Goal: Contribute content: Add original content to the website for others to see

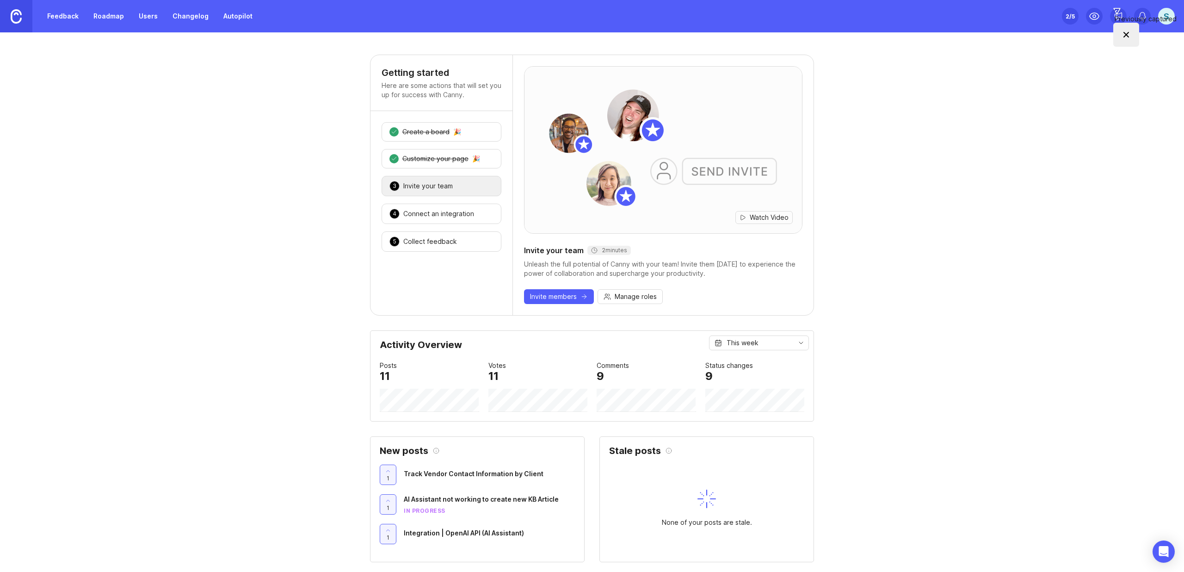
click at [68, 20] on link "Feedback" at bounding box center [63, 16] width 43 height 17
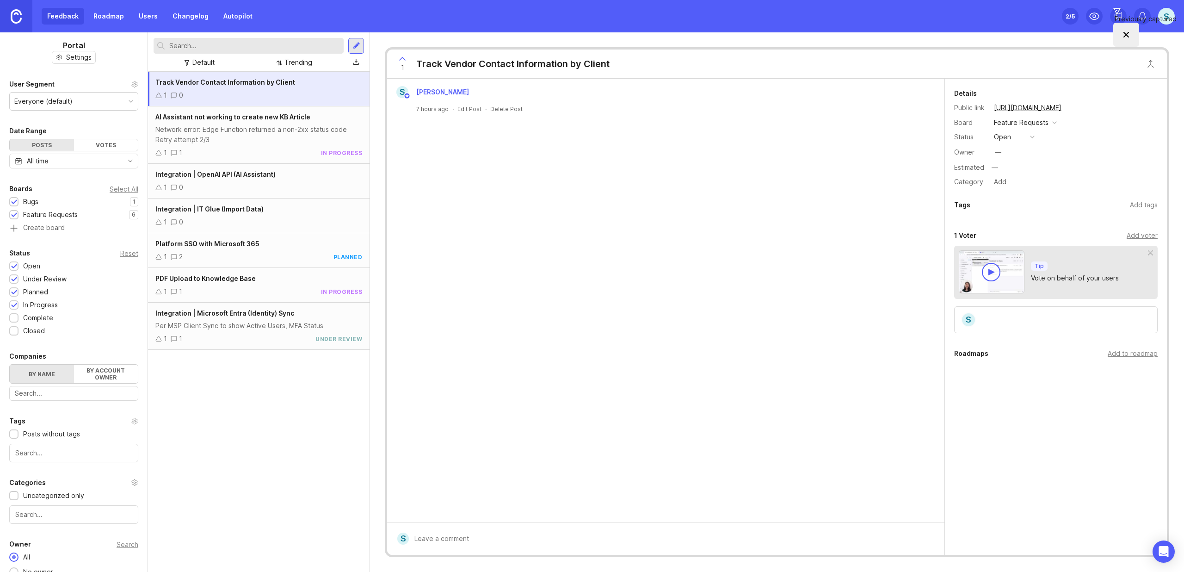
click at [357, 48] on div at bounding box center [356, 46] width 7 height 8
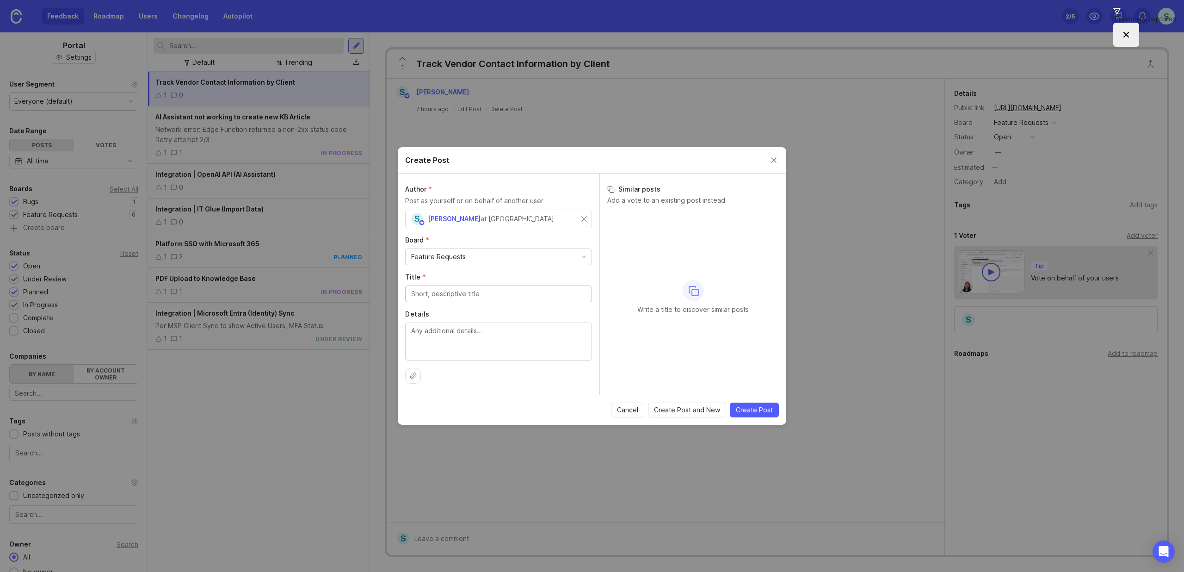
click at [467, 258] on div "Feature Requests" at bounding box center [499, 257] width 186 height 16
click at [450, 293] on div "Select Category" at bounding box center [436, 294] width 51 height 10
click at [450, 290] on div "Select Category" at bounding box center [436, 294] width 51 height 10
click at [444, 330] on input "Title *" at bounding box center [498, 331] width 175 height 10
type input "SSL Checker Not Accurate"
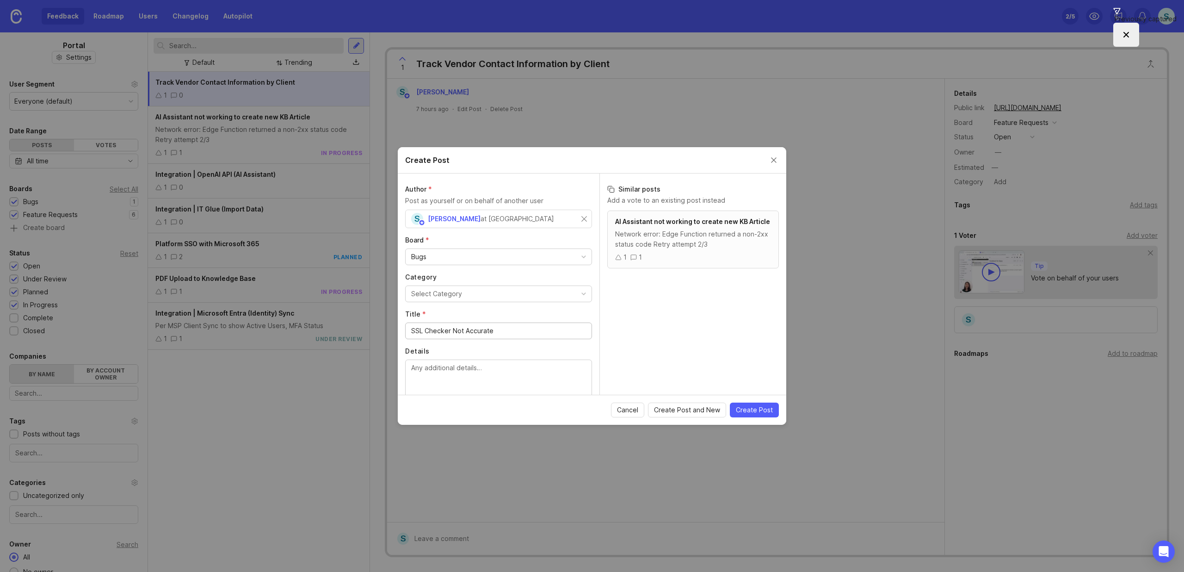
click at [442, 370] on textarea "Details" at bounding box center [498, 378] width 175 height 31
type textarea "T"
click at [751, 410] on span "Create Post" at bounding box center [754, 409] width 37 height 9
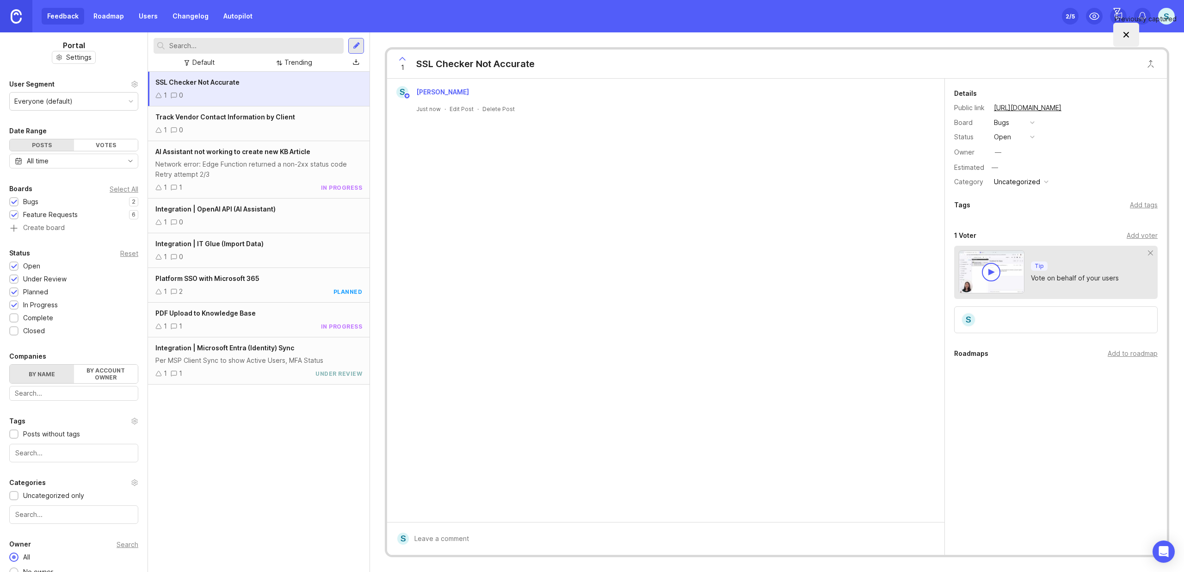
click at [186, 86] on div "SSL Checker Not Accurate" at bounding box center [258, 82] width 207 height 10
click at [996, 136] on div "open" at bounding box center [1002, 137] width 17 height 10
click at [1015, 202] on div "in progress" at bounding box center [1017, 205] width 42 height 8
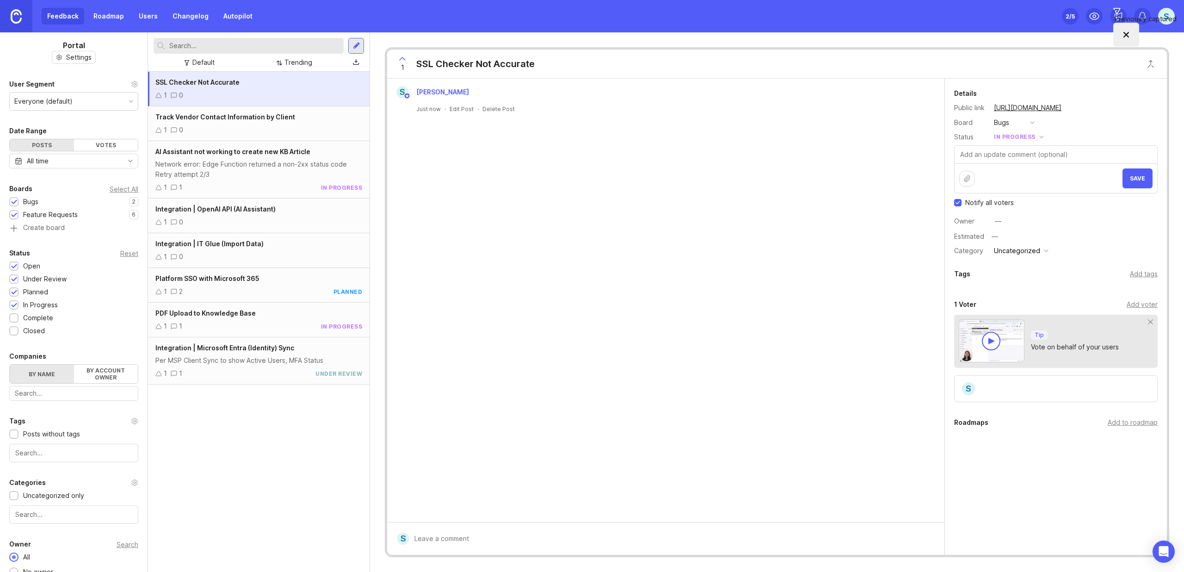
click at [1002, 217] on div "—" at bounding box center [998, 221] width 12 height 12
click at [1096, 12] on icon at bounding box center [1093, 16] width 11 height 11
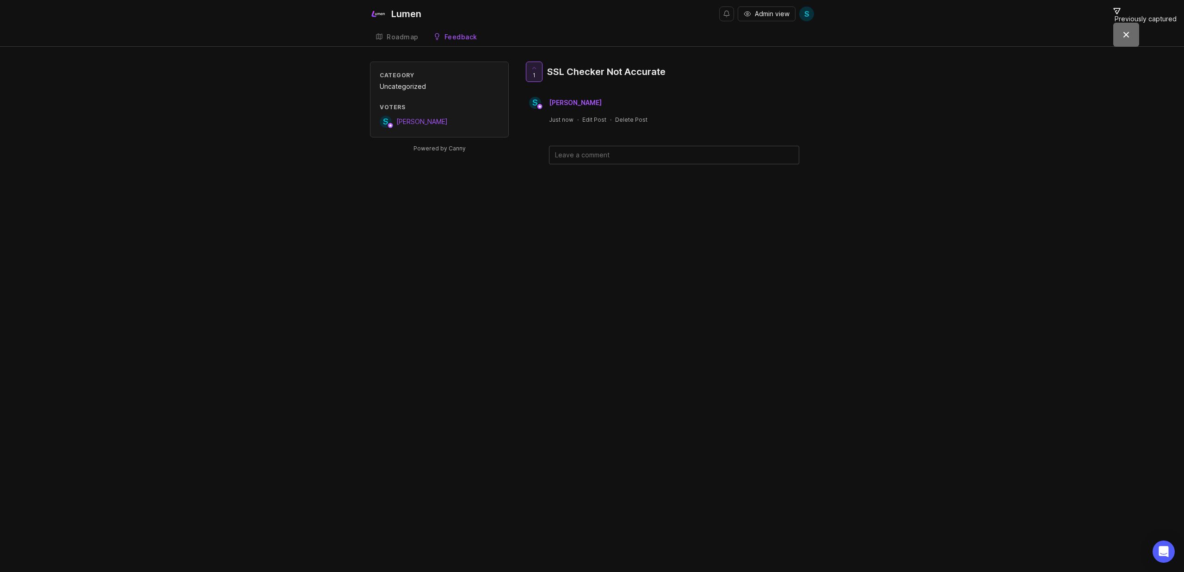
click at [402, 30] on link "Roadmap" at bounding box center [397, 37] width 54 height 19
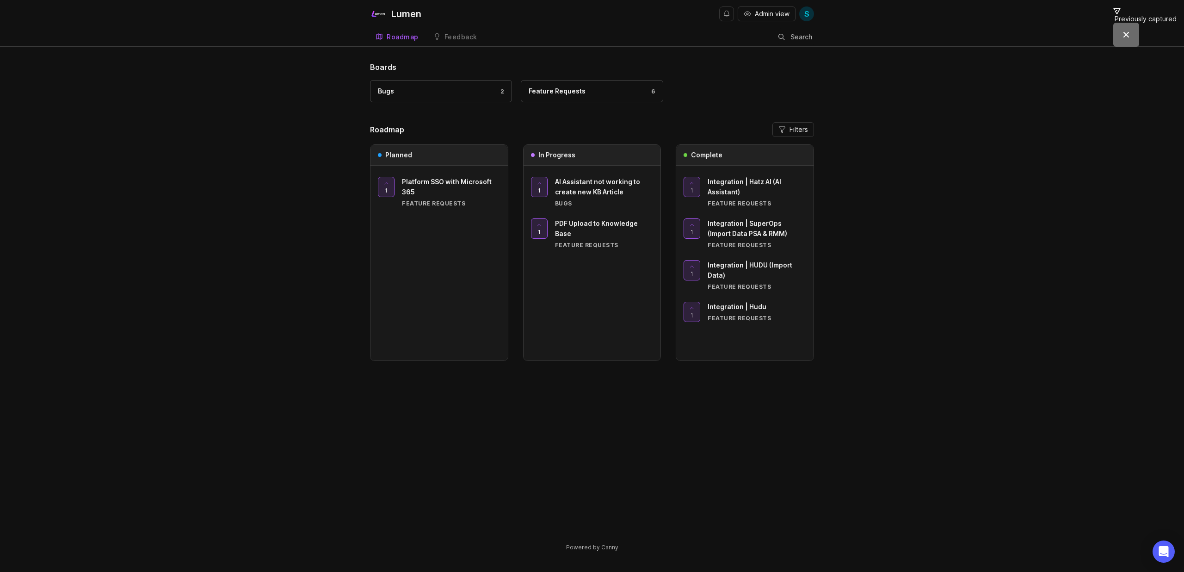
click at [465, 94] on div "Bugs 2" at bounding box center [441, 91] width 126 height 10
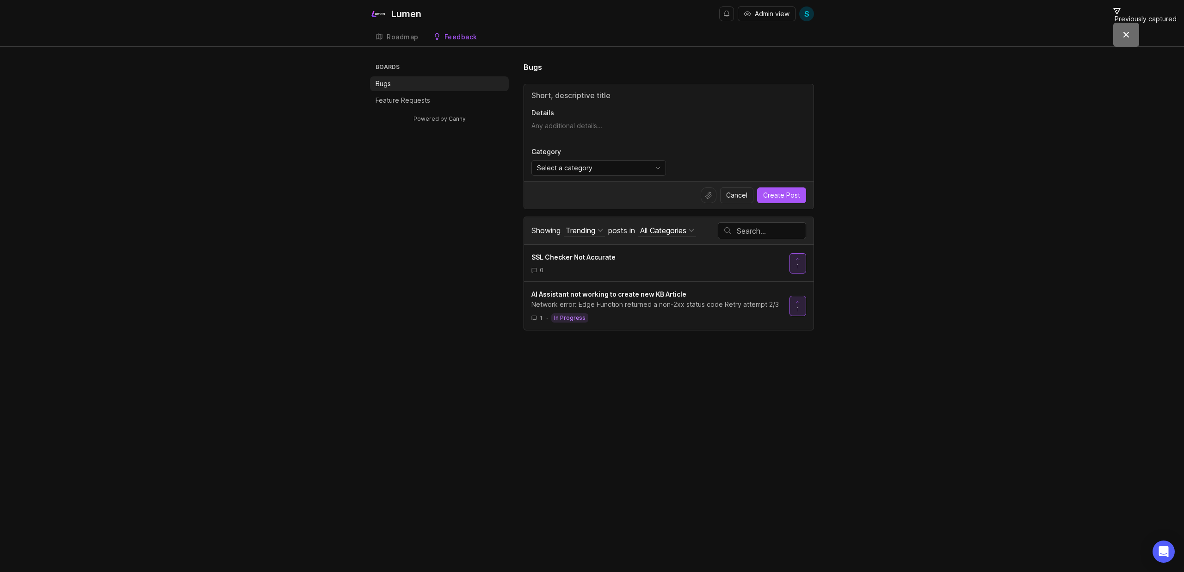
click at [403, 39] on div "Roadmap" at bounding box center [403, 37] width 32 height 6
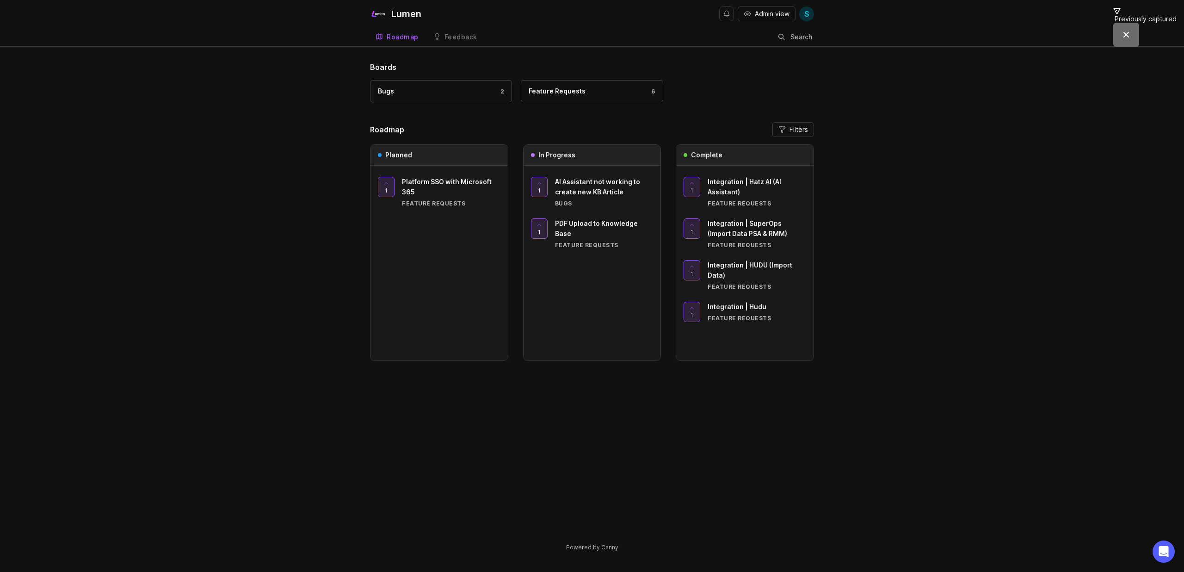
click at [560, 93] on div "Feature Requests" at bounding box center [557, 91] width 57 height 10
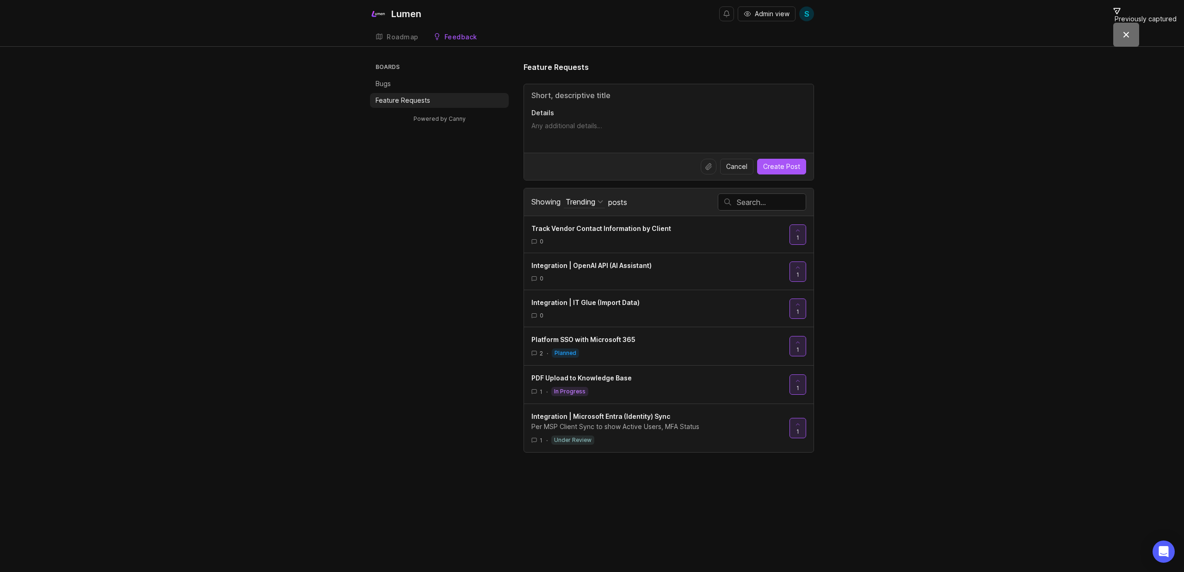
click at [405, 42] on link "Roadmap" at bounding box center [397, 37] width 54 height 19
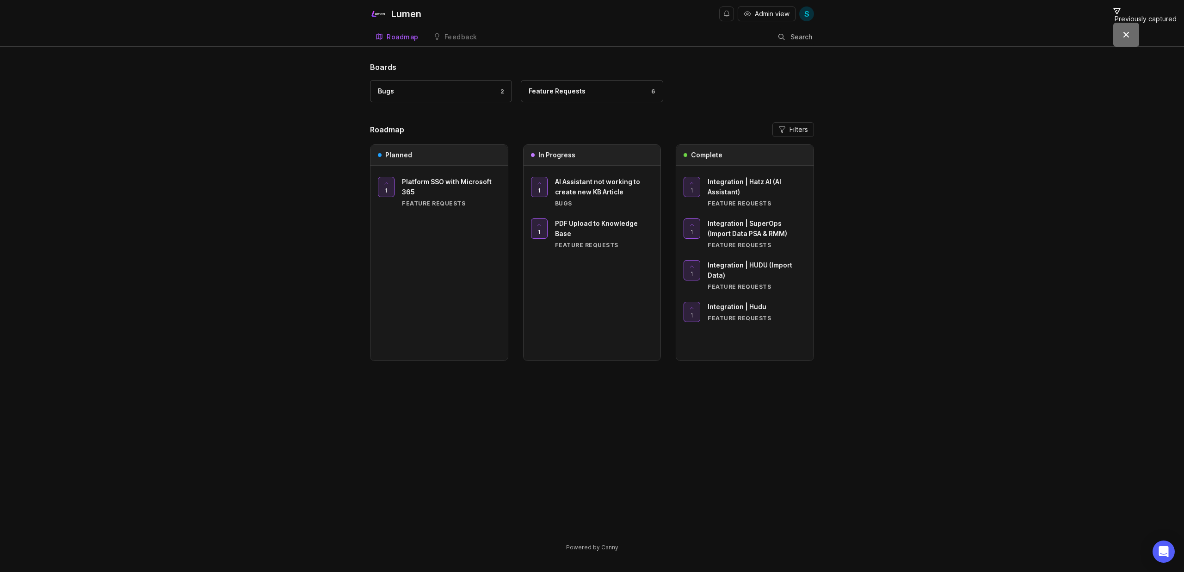
click at [793, 129] on span "Filters" at bounding box center [798, 129] width 18 height 9
click at [959, 184] on div "Boards Bugs 2 Feature Requests 6 Roadmap Filters Planned 1 Platform SSO with Mi…" at bounding box center [592, 313] width 1184 height 505
